Goal: Find contact information: Find contact information

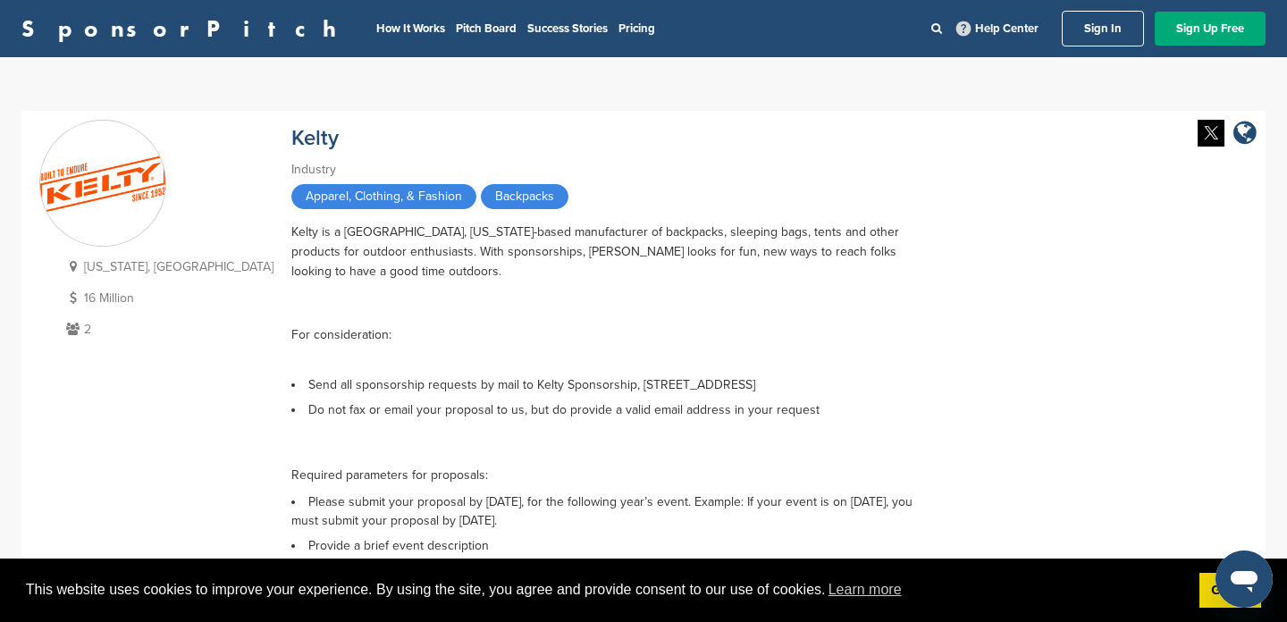
drag, startPoint x: 719, startPoint y: 386, endPoint x: 419, endPoint y: 377, distance: 299.6
click at [419, 377] on li "Send all sponsorship requests by mail to Kelty Sponsorship, [STREET_ADDRESS]" at bounding box center [604, 384] width 626 height 19
click at [533, 408] on li "Do not fax or email your proposal to us, but do provide a valid email address i…" at bounding box center [604, 444] width 626 height 87
drag, startPoint x: 516, startPoint y: 383, endPoint x: 419, endPoint y: 387, distance: 96.7
click at [419, 387] on li "Send all sponsorship requests by mail to Kelty Sponsorship, [STREET_ADDRESS]" at bounding box center [604, 384] width 626 height 19
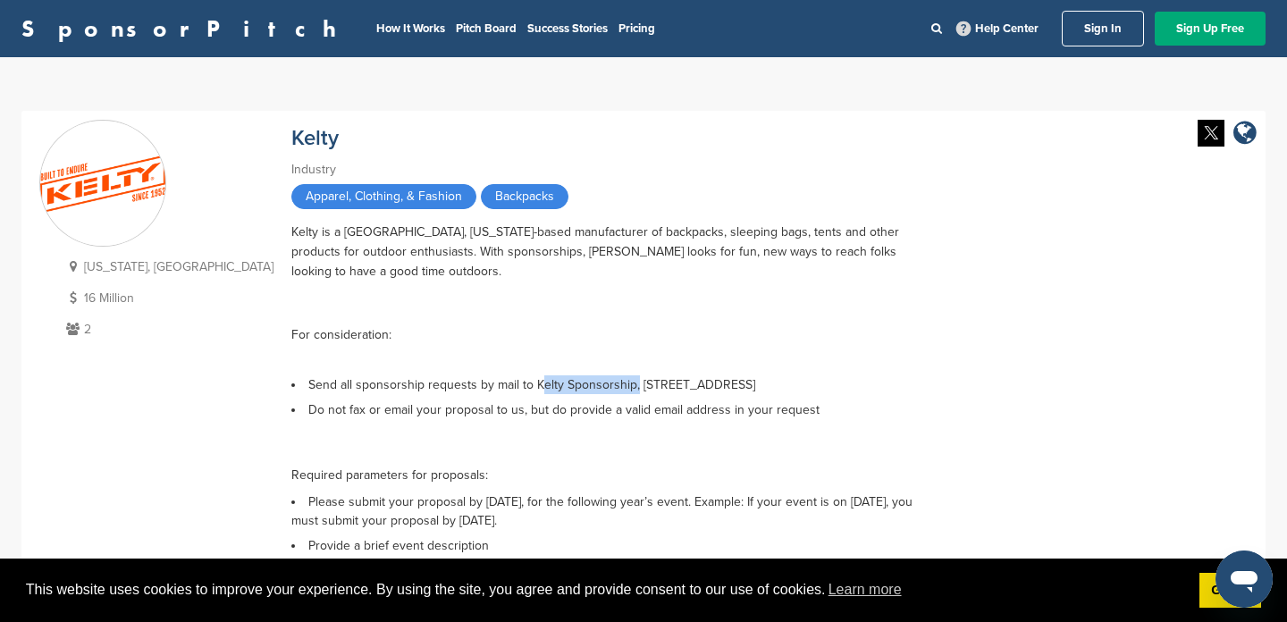
copy li "Kelty Sponsorship"
